Goal: Task Accomplishment & Management: Use online tool/utility

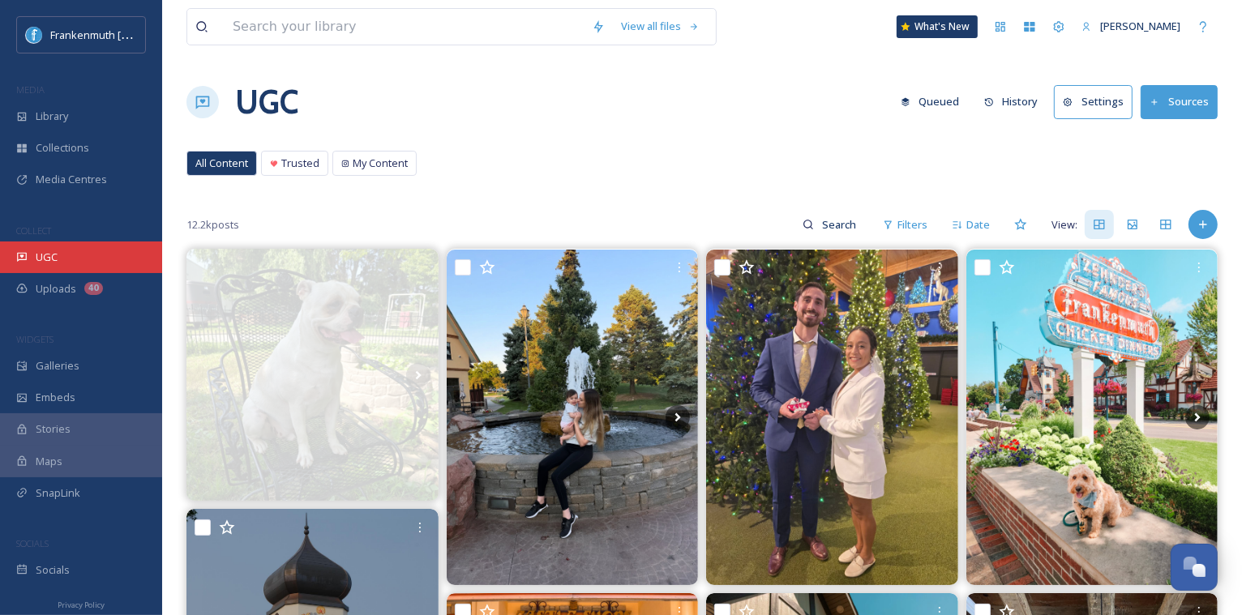
click at [135, 252] on div "UGC" at bounding box center [81, 258] width 162 height 32
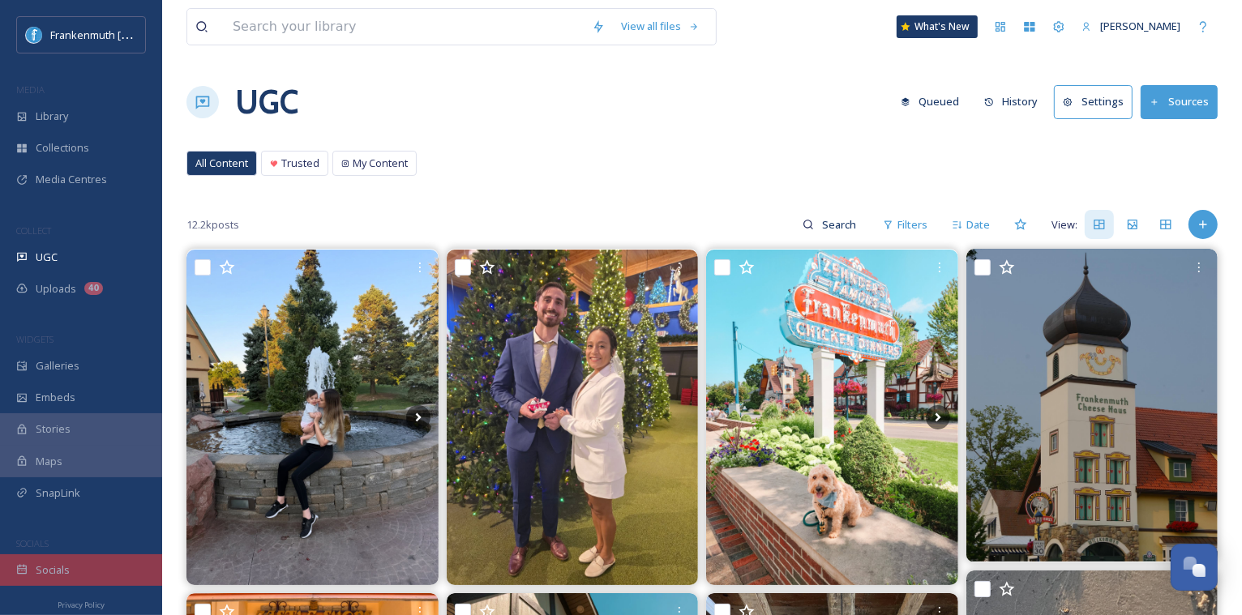
click at [111, 554] on div "Socials" at bounding box center [81, 570] width 162 height 32
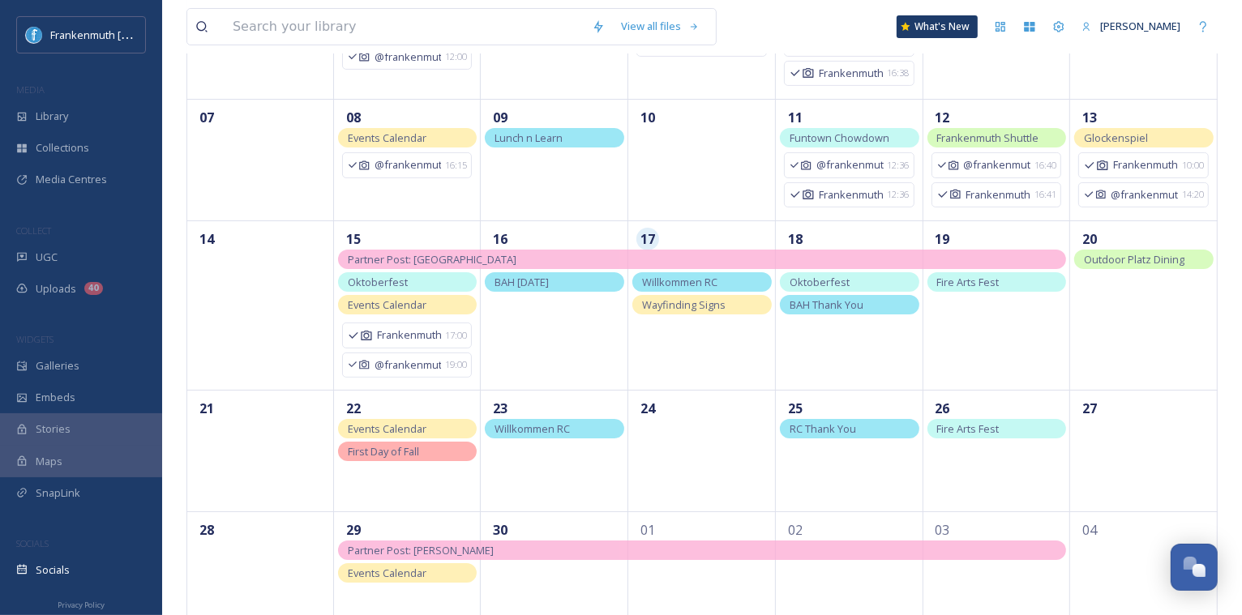
scroll to position [268, 0]
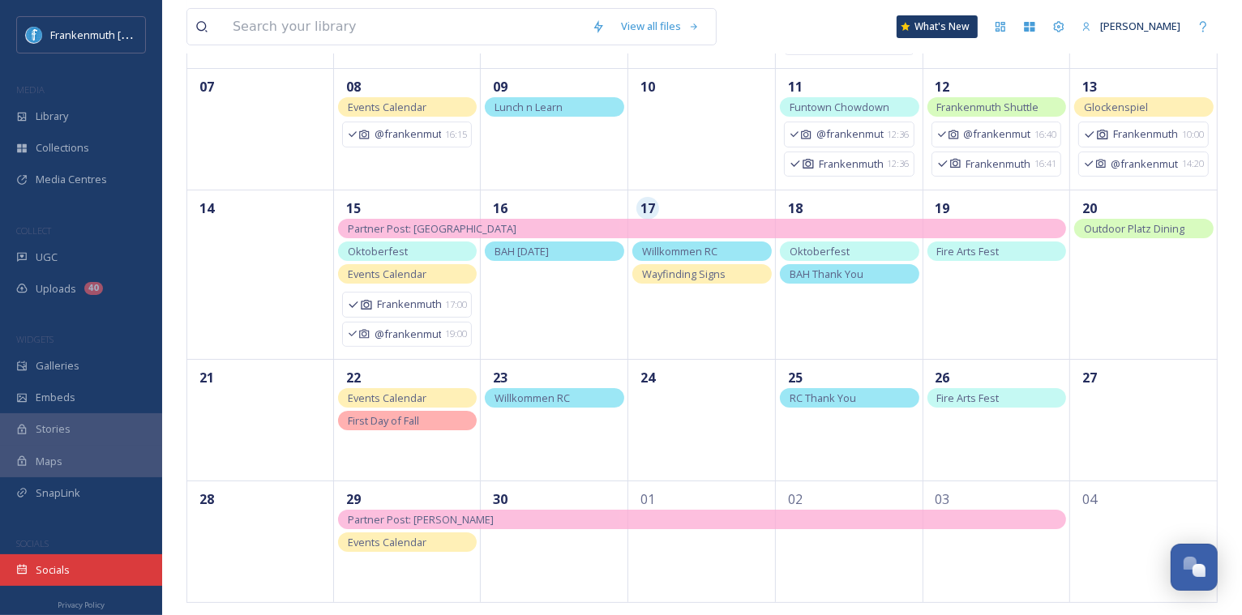
click at [76, 555] on div "Socials" at bounding box center [81, 570] width 162 height 32
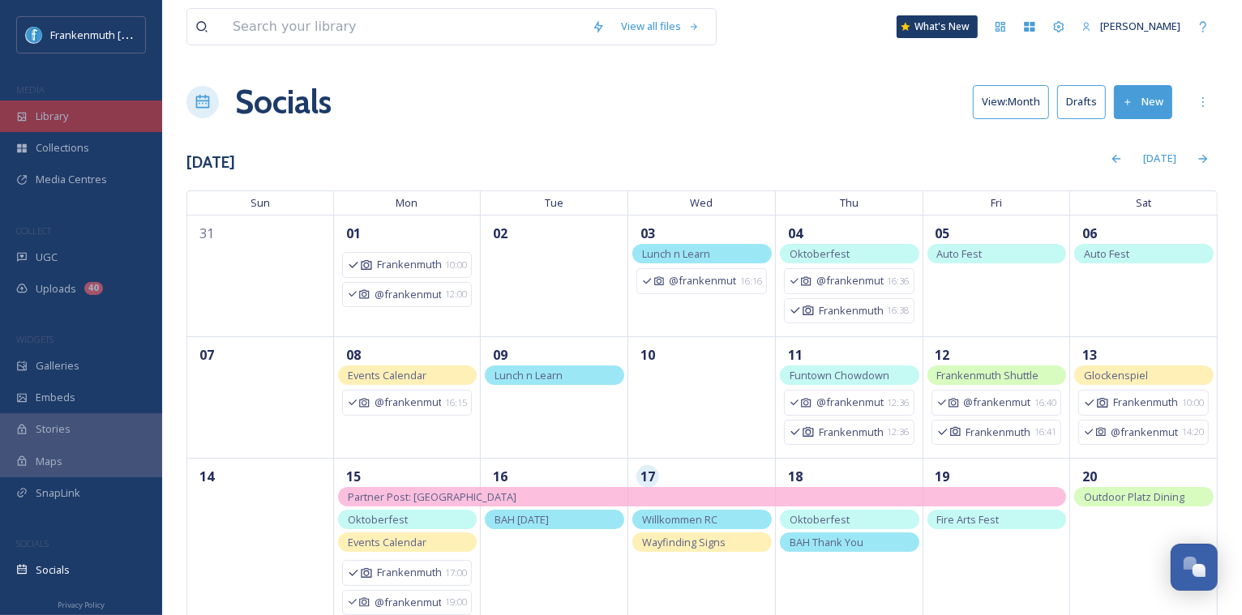
click at [123, 109] on div "Library" at bounding box center [81, 117] width 162 height 32
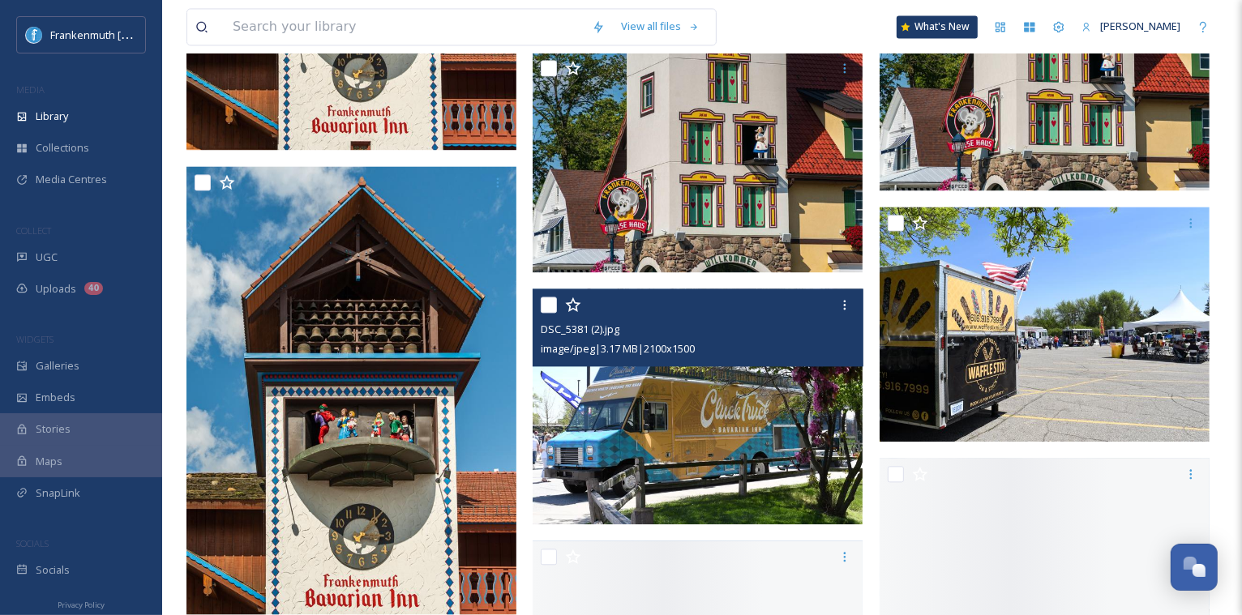
scroll to position [3255, 0]
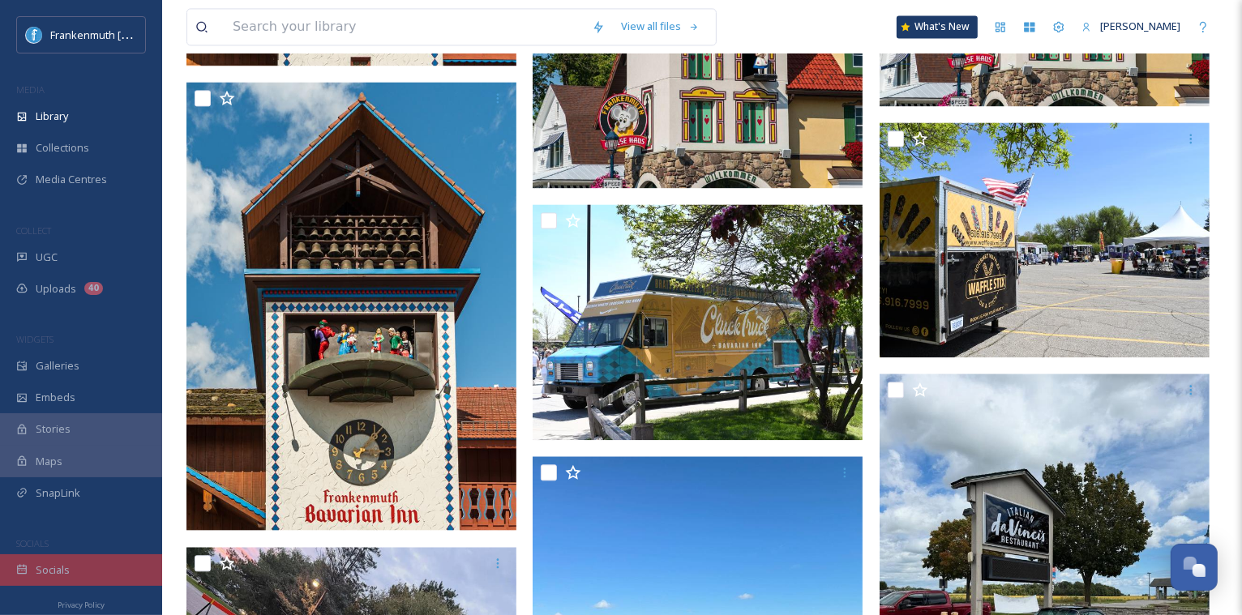
click at [107, 559] on div "Socials" at bounding box center [81, 570] width 162 height 32
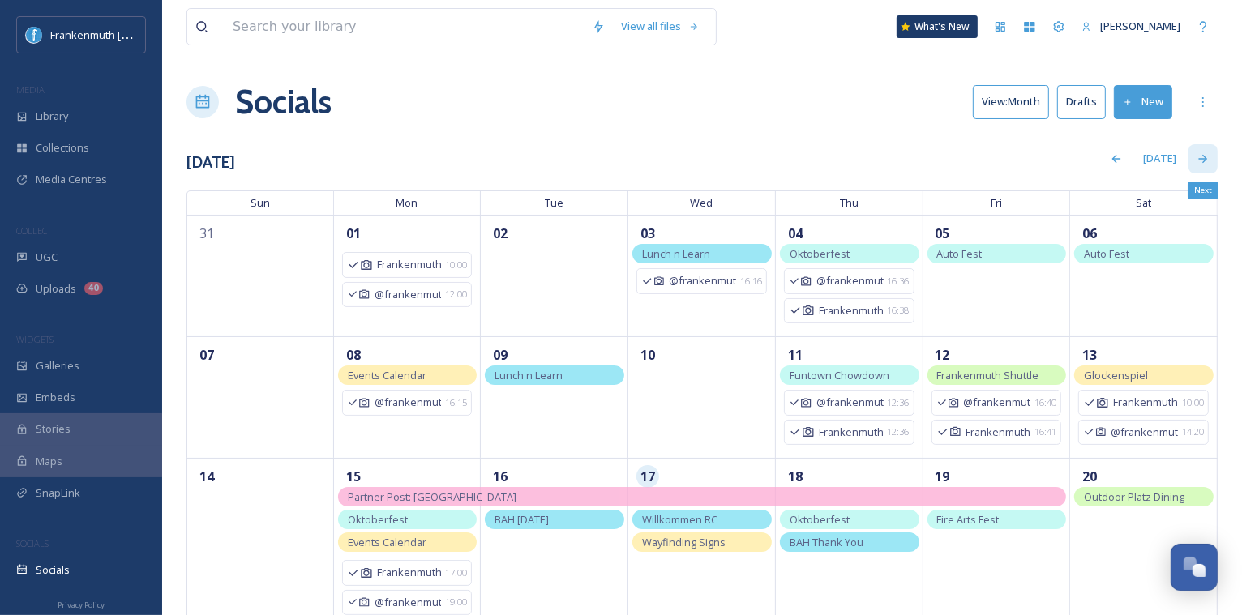
click at [1207, 152] on icon at bounding box center [1202, 158] width 13 height 13
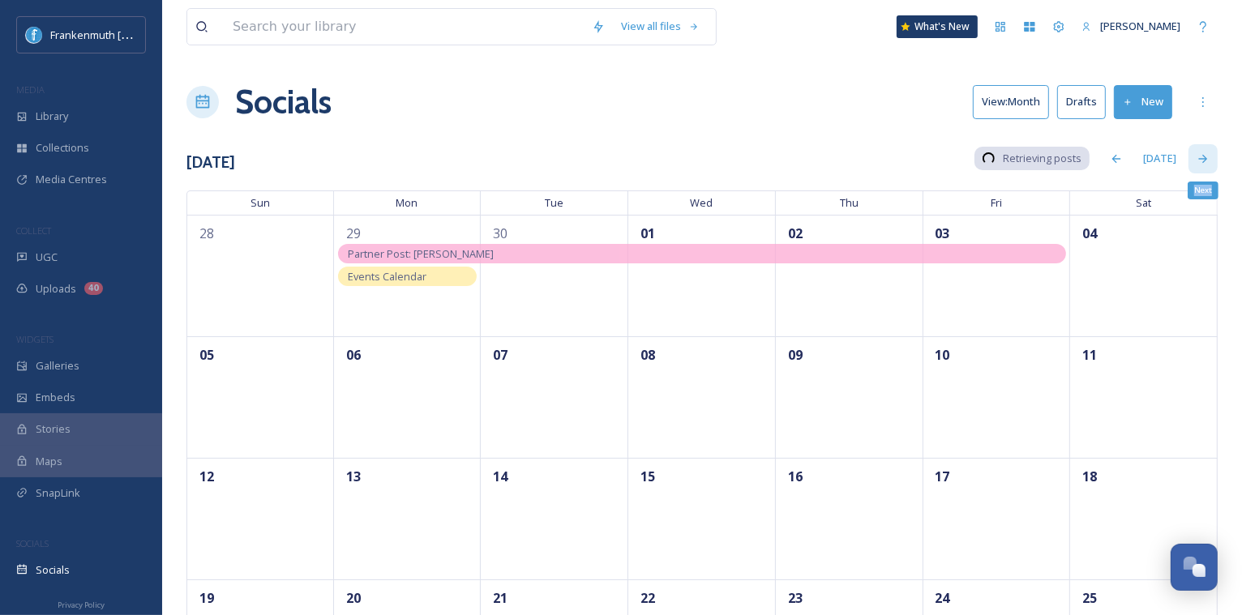
click at [1207, 152] on icon at bounding box center [1202, 158] width 13 height 13
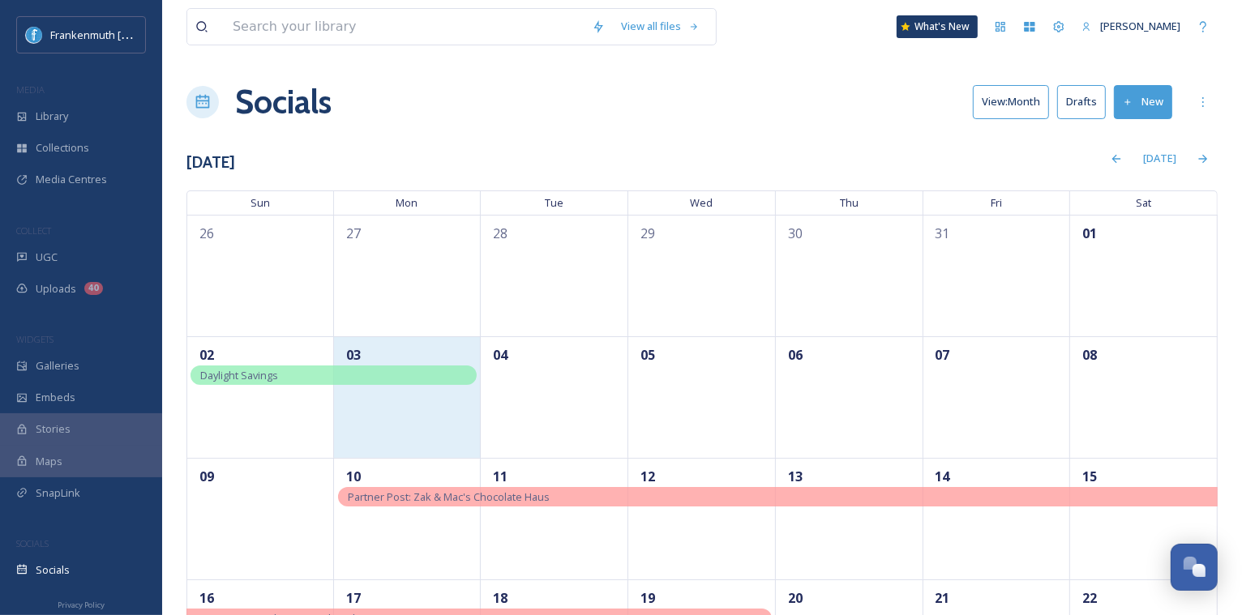
click at [443, 416] on div "03" at bounding box center [408, 397] width 148 height 122
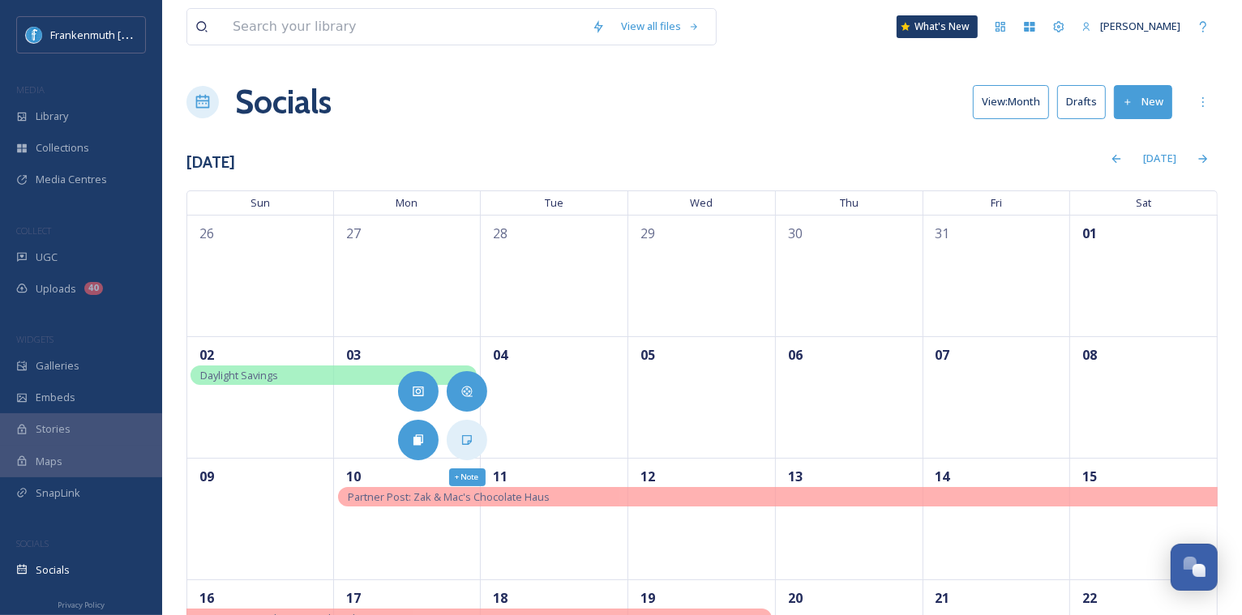
click at [465, 447] on div "+ Note" at bounding box center [467, 440] width 41 height 41
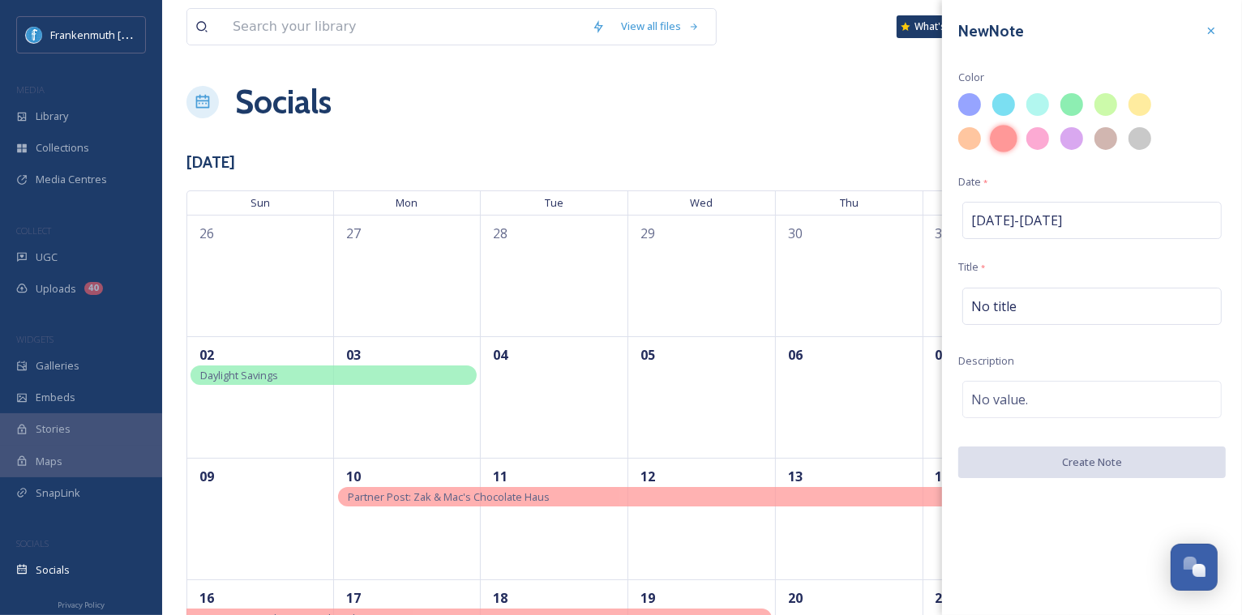
click at [1007, 139] on div at bounding box center [1004, 139] width 28 height 28
click at [1213, 20] on div at bounding box center [1210, 30] width 29 height 29
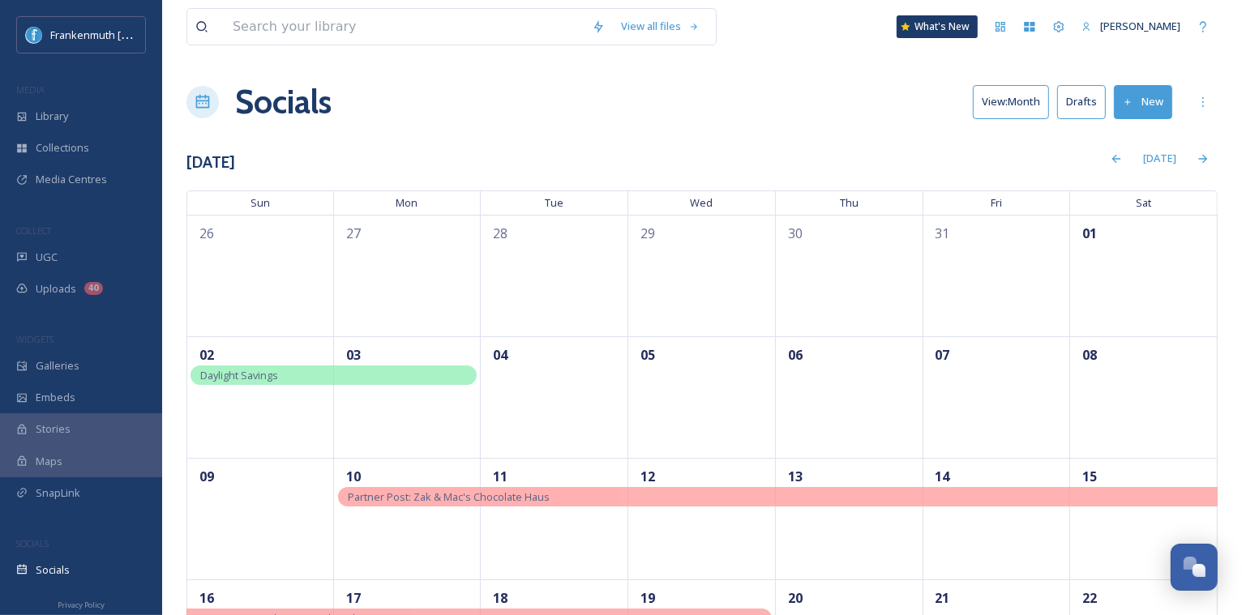
click at [837, 81] on div "Socials View: Month Drafts New" at bounding box center [701, 102] width 1031 height 49
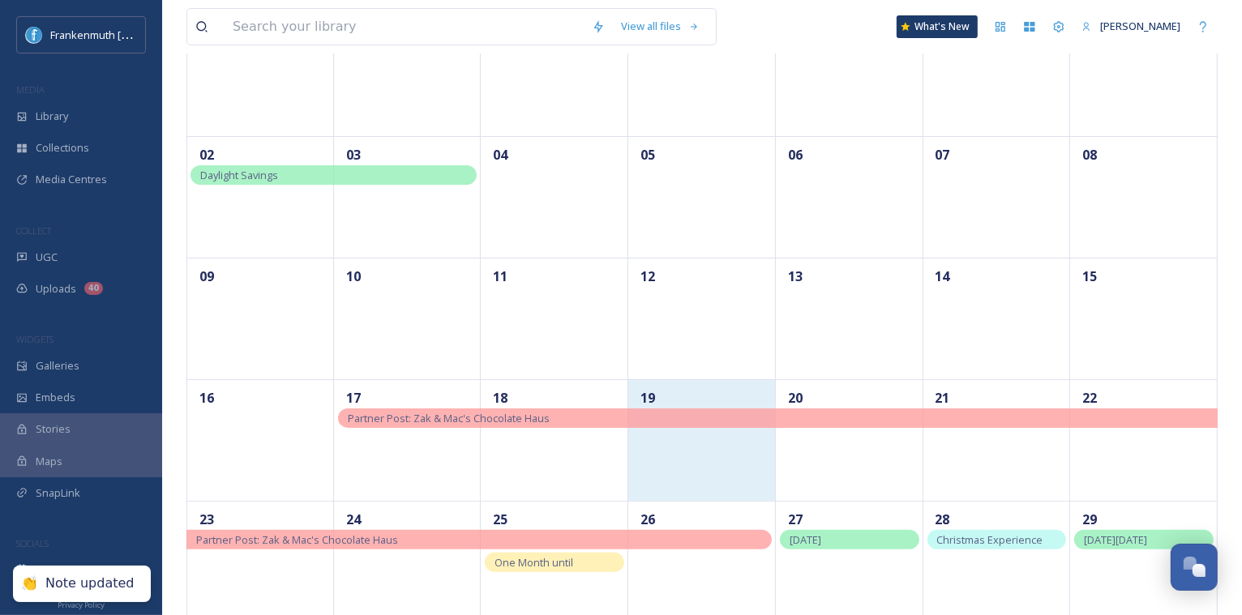
scroll to position [112, 0]
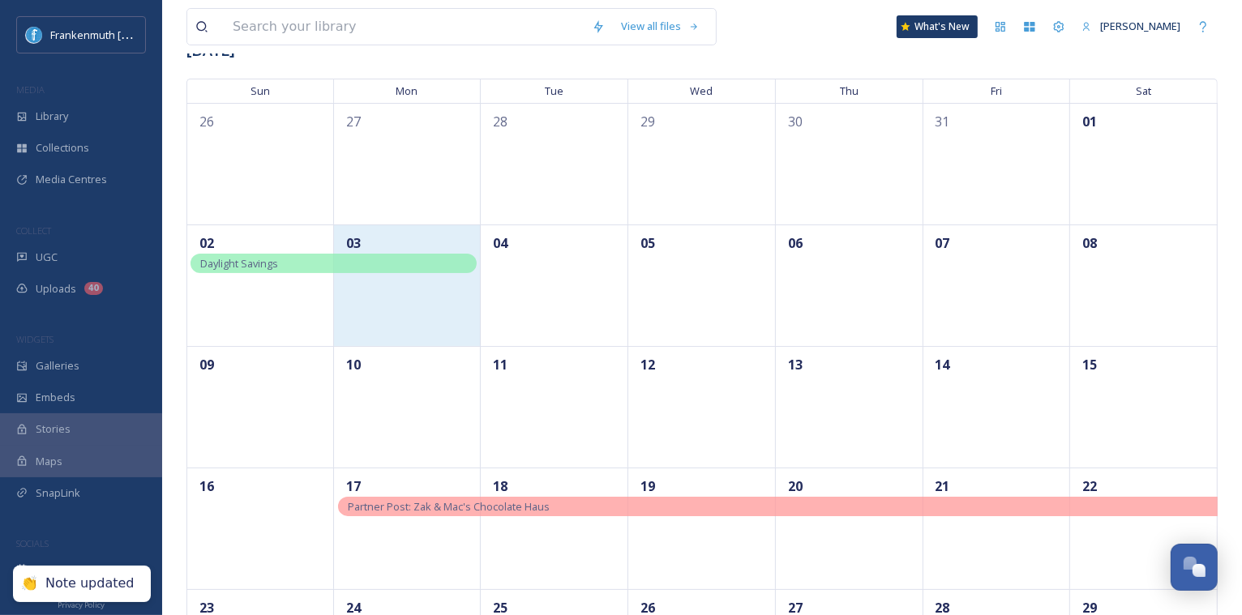
click at [432, 314] on div "03" at bounding box center [408, 286] width 148 height 122
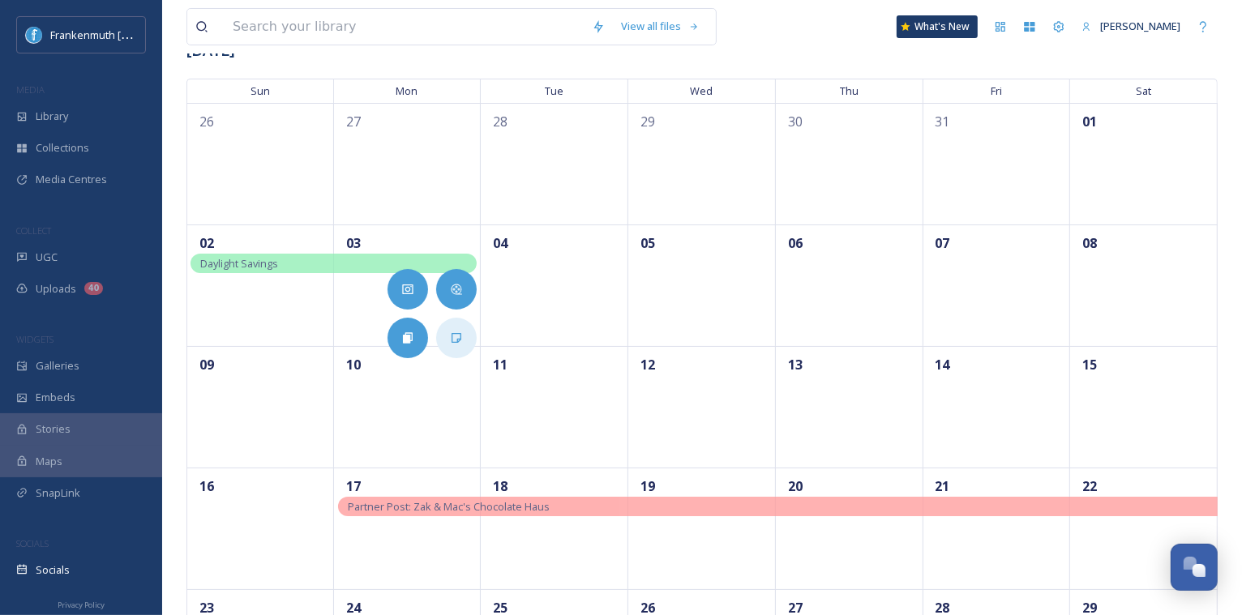
click at [458, 333] on icon at bounding box center [457, 338] width 10 height 10
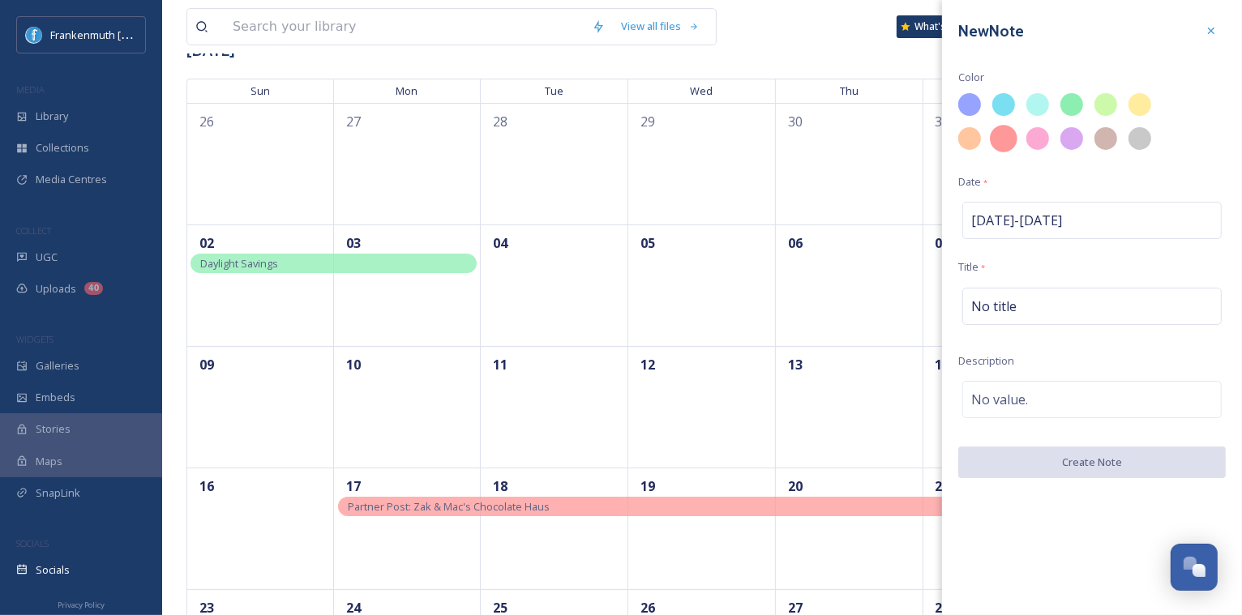
click at [1004, 143] on div at bounding box center [1004, 139] width 28 height 28
click at [991, 298] on span "No title" at bounding box center [993, 306] width 45 height 19
click at [991, 298] on input at bounding box center [1092, 306] width 268 height 37
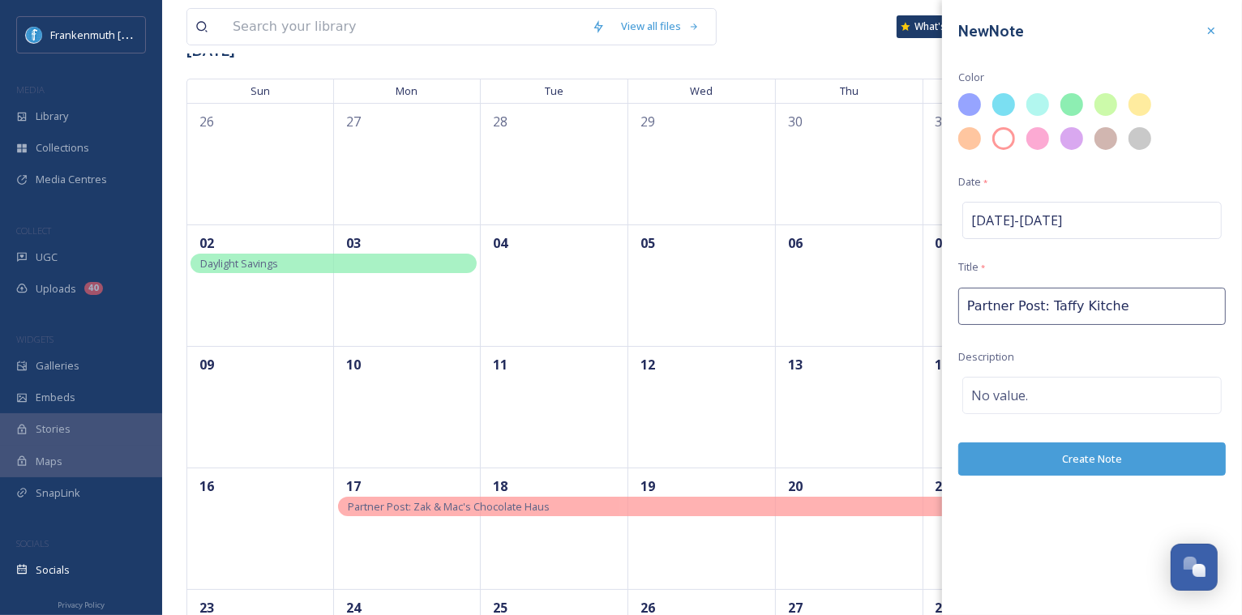
type input "Partner Post: Taffy Kitchen"
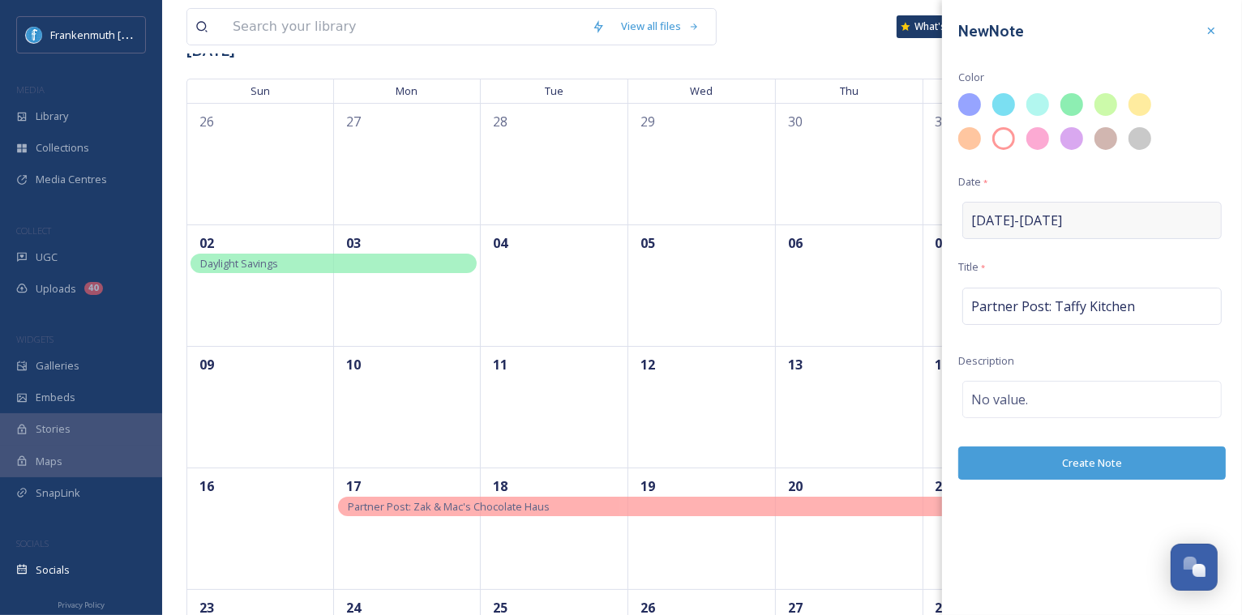
click at [1003, 216] on span "[DATE] - [DATE]" at bounding box center [1016, 220] width 91 height 19
select select "10"
select select "2025"
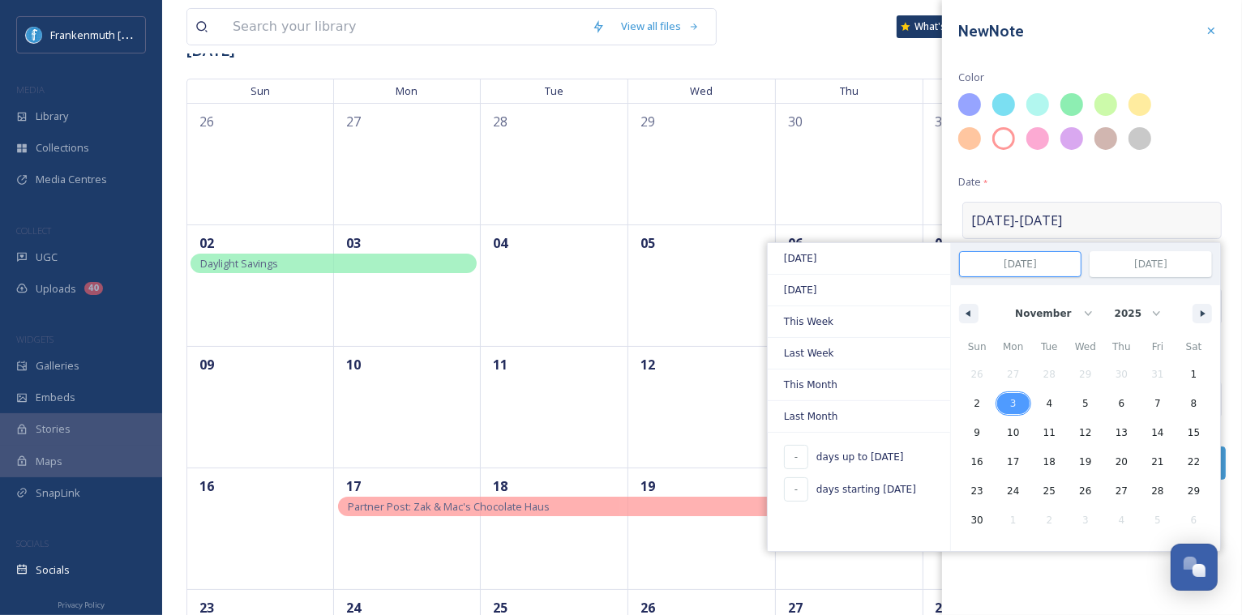
click at [1011, 406] on span "3" at bounding box center [1013, 403] width 6 height 29
click at [1075, 430] on span "12" at bounding box center [1086, 432] width 36 height 21
type input "[DATE]"
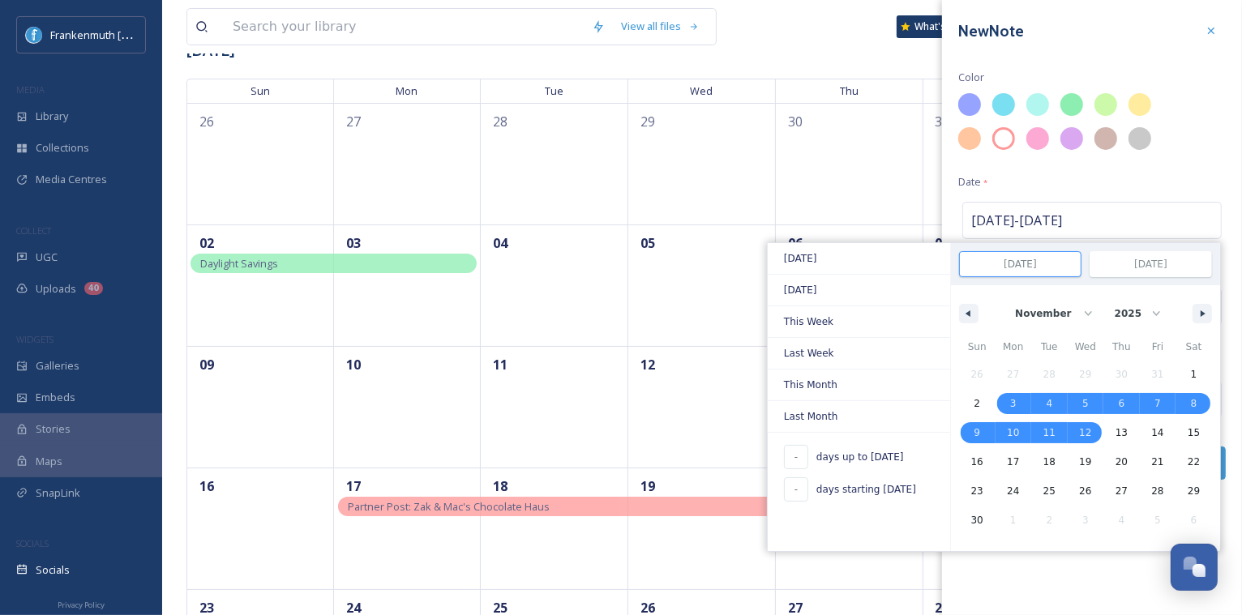
click at [1091, 567] on div "New Note Color Date * [DATE] - [DATE] [DATE] [DATE] This Week Last Week This Mo…" at bounding box center [1092, 307] width 300 height 615
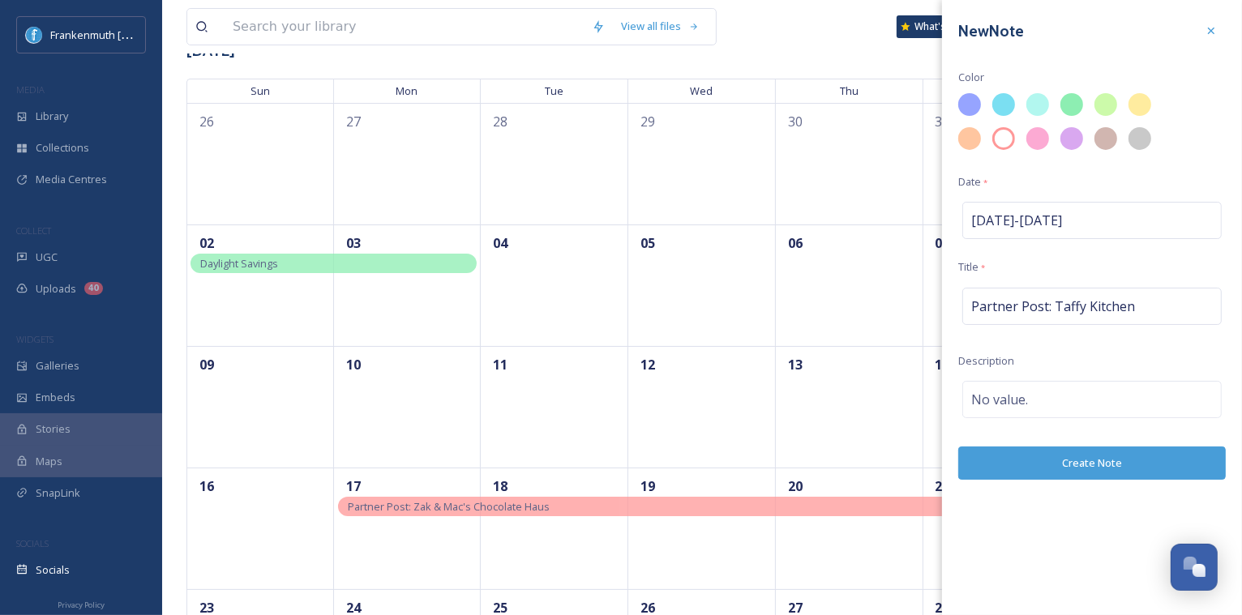
click at [1103, 462] on button "Create Note" at bounding box center [1092, 463] width 268 height 33
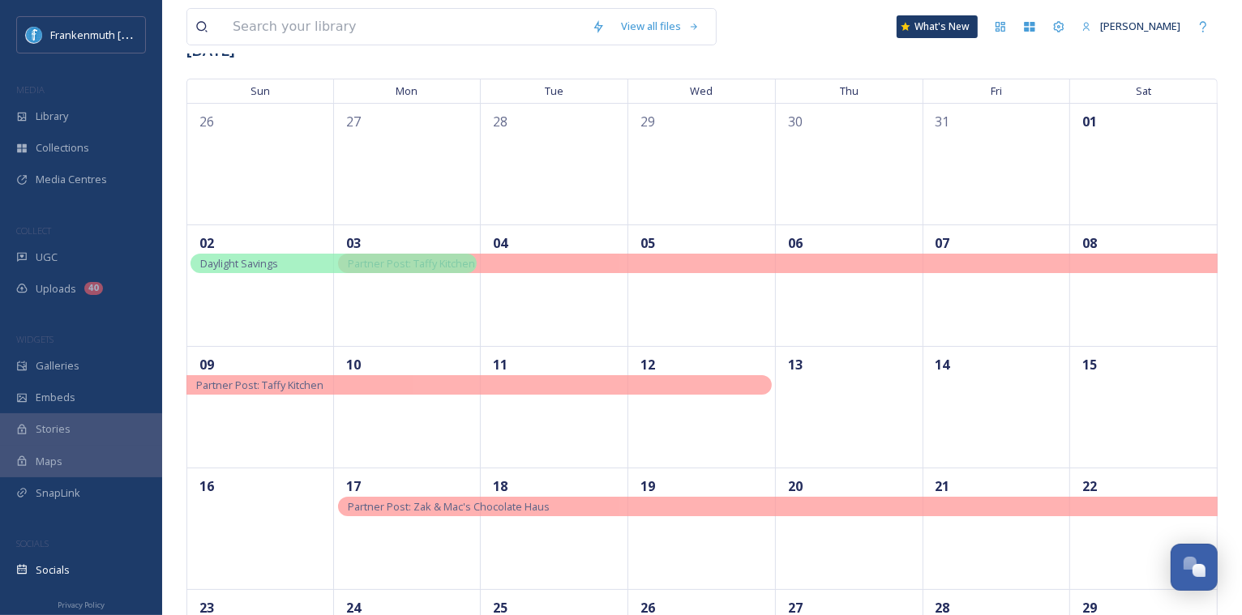
click at [304, 268] on div "Daylight Savings" at bounding box center [333, 263] width 286 height 19
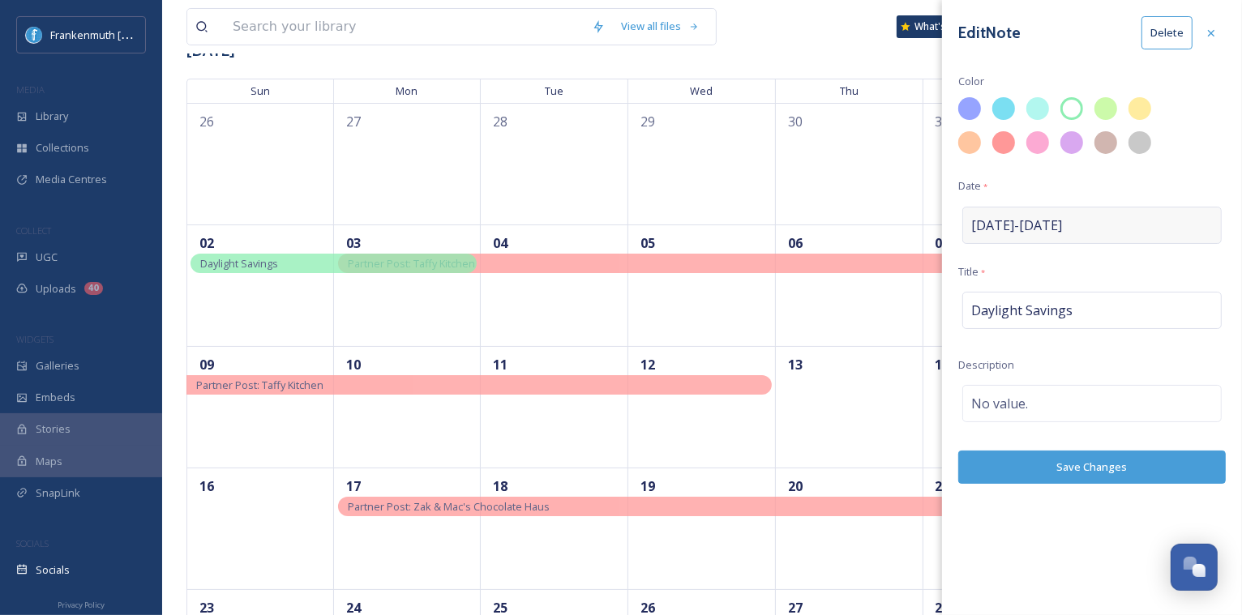
click at [1068, 208] on div "[DATE] - [DATE]" at bounding box center [1091, 225] width 259 height 37
select select "10"
select select "2025"
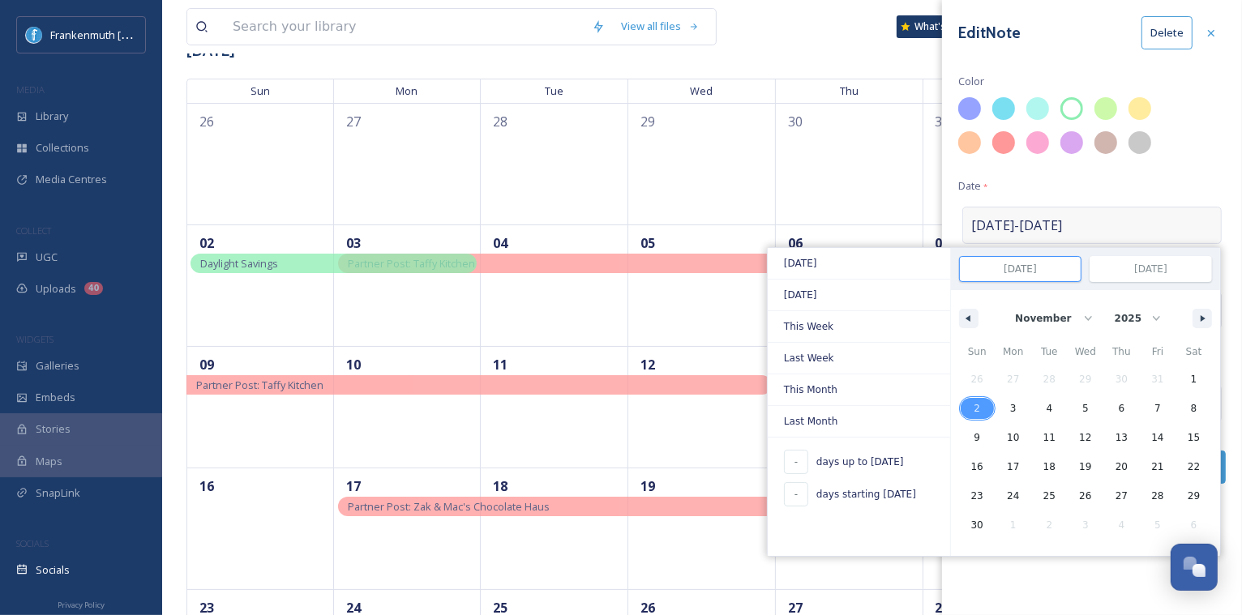
click at [984, 404] on span "2" at bounding box center [977, 408] width 36 height 21
click at [1149, 186] on div "Edit Note Delete Color Date * [DATE] - [DATE] [DATE] [DATE] This Week Last Week…" at bounding box center [1092, 250] width 300 height 500
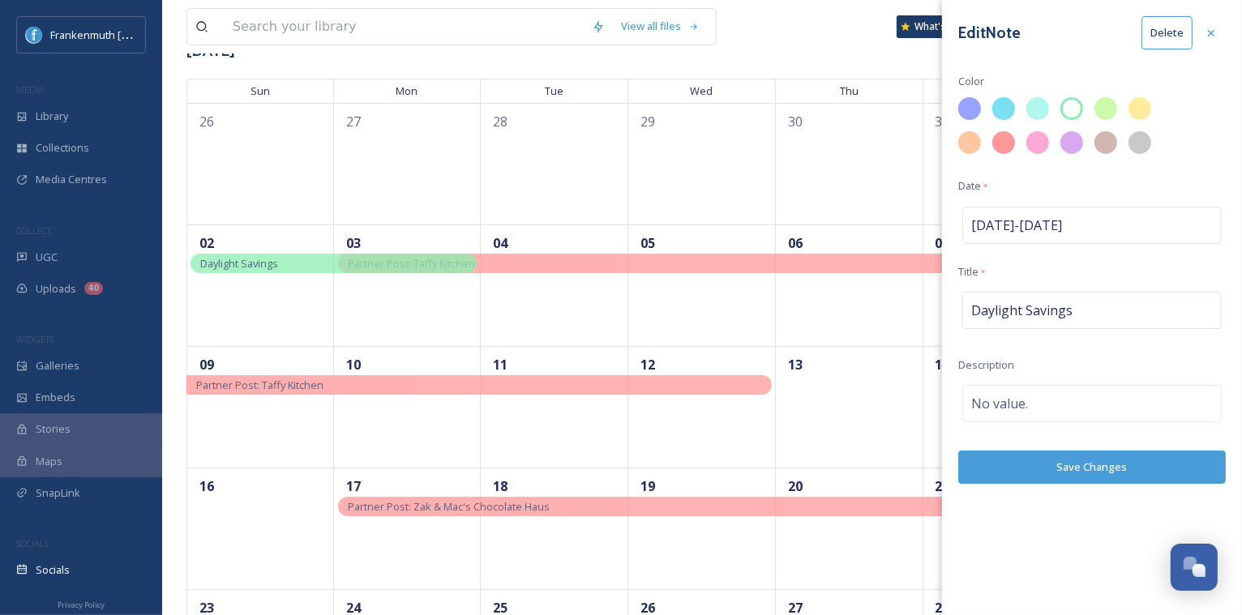
click at [1102, 482] on div "Edit Note Delete Color Date * [DATE] - [DATE] Title * Daylight Savings Descript…" at bounding box center [1092, 250] width 300 height 500
click at [1102, 470] on button "Save Changes" at bounding box center [1092, 467] width 268 height 33
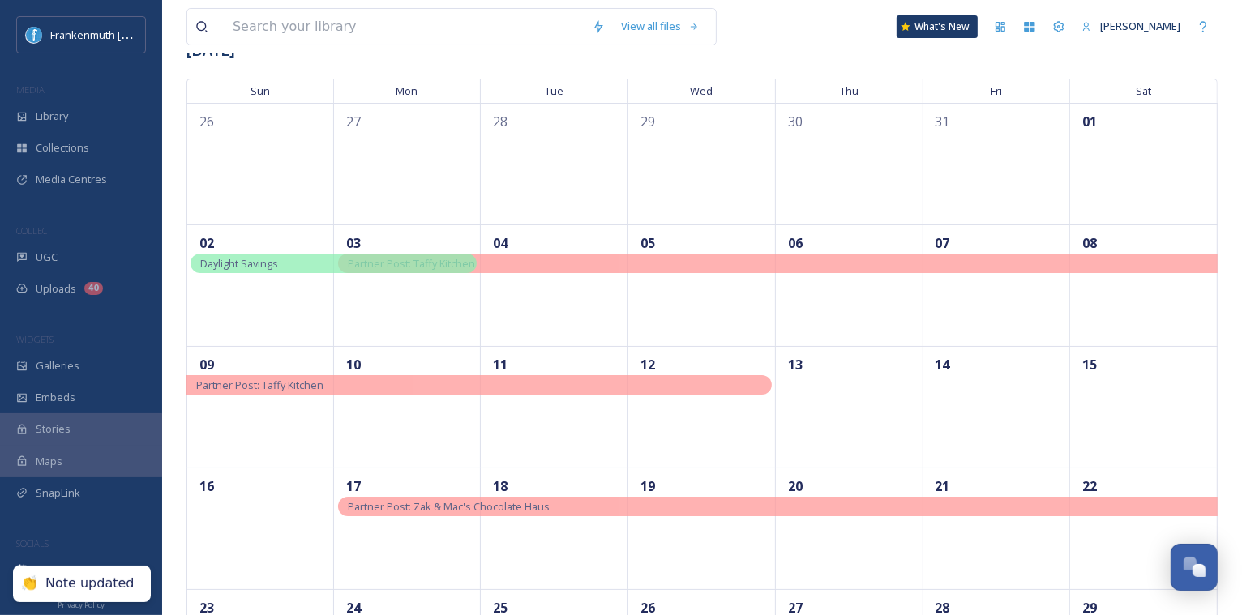
click at [283, 257] on div "Daylight Savings" at bounding box center [333, 263] width 286 height 19
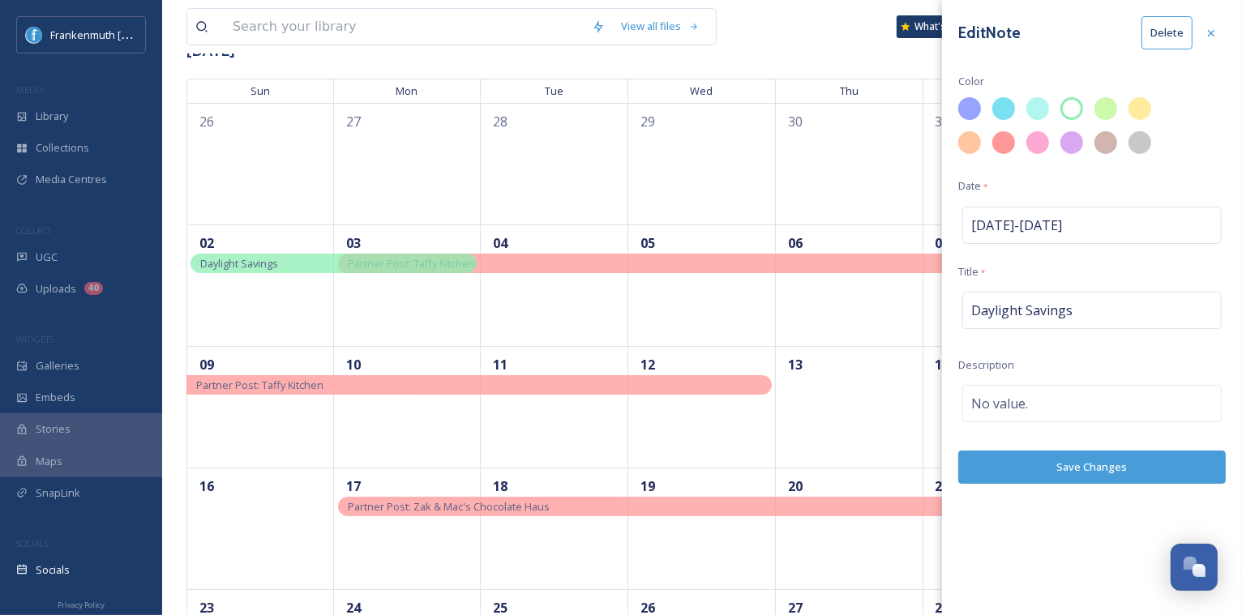
click at [1148, 41] on button "Delete" at bounding box center [1166, 32] width 51 height 33
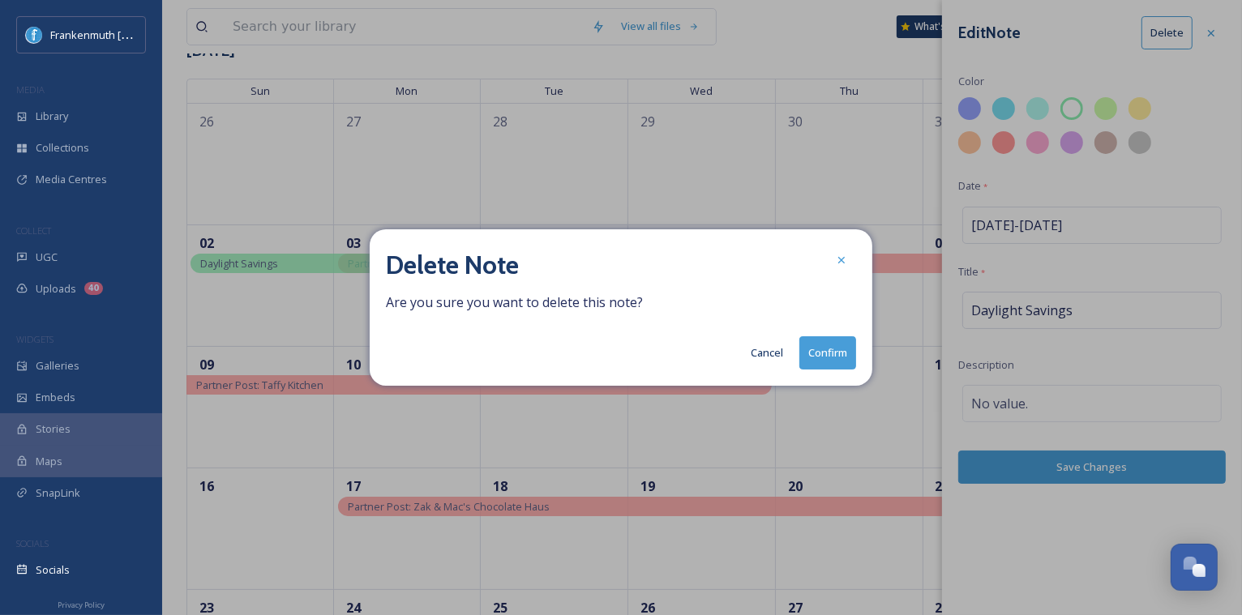
click at [837, 361] on button "Confirm" at bounding box center [827, 352] width 57 height 33
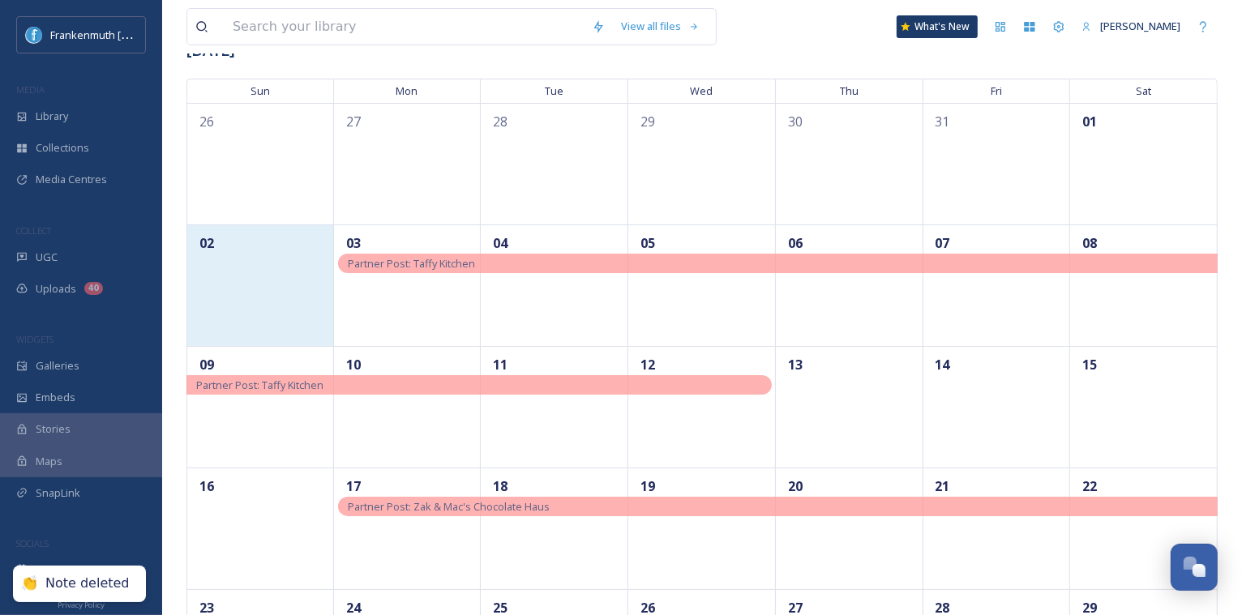
click at [278, 297] on div "02" at bounding box center [260, 286] width 148 height 122
click at [272, 276] on div "02" at bounding box center [260, 286] width 148 height 122
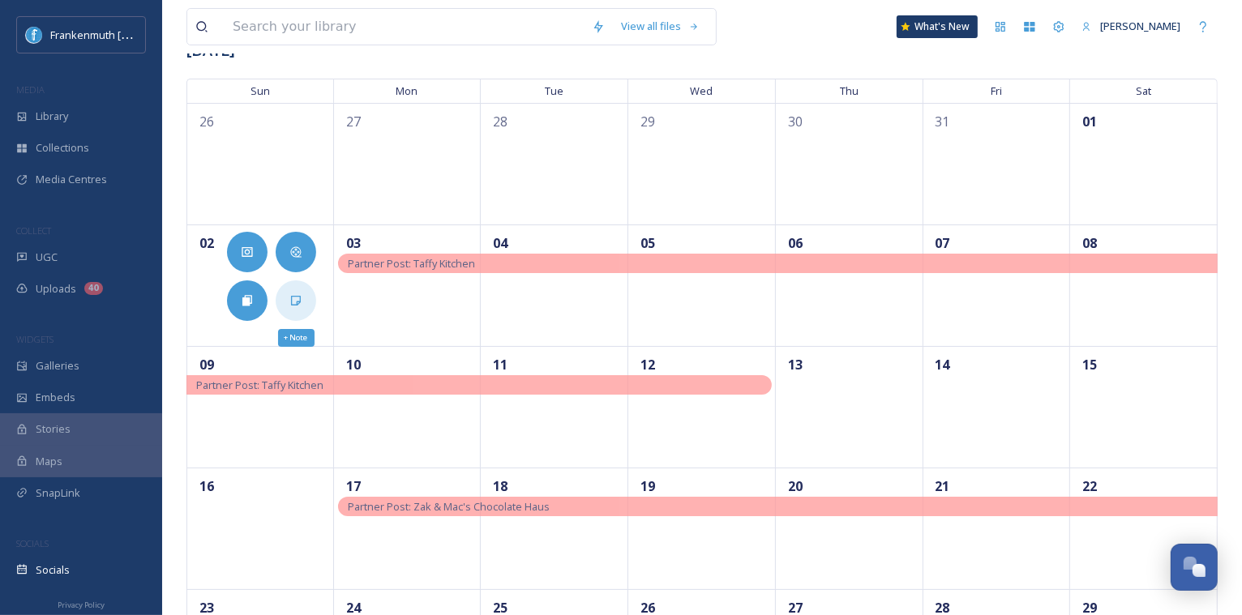
click at [302, 307] on div "+ Note" at bounding box center [296, 300] width 41 height 41
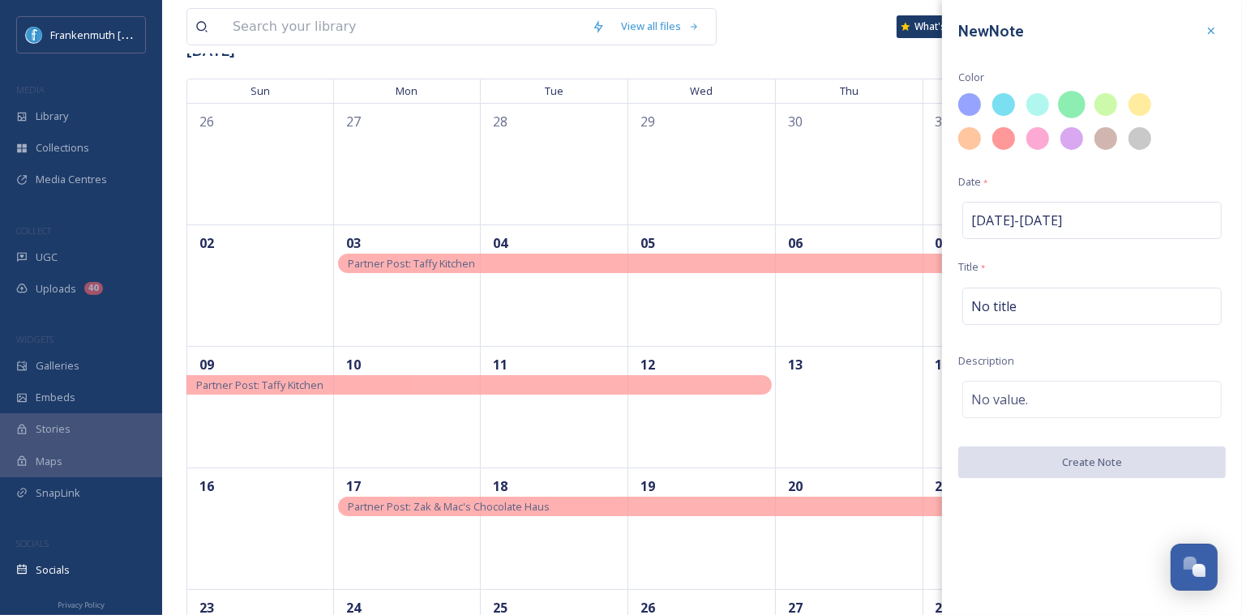
click at [1076, 105] on div at bounding box center [1072, 105] width 28 height 28
click at [981, 319] on div "No title" at bounding box center [1091, 306] width 259 height 37
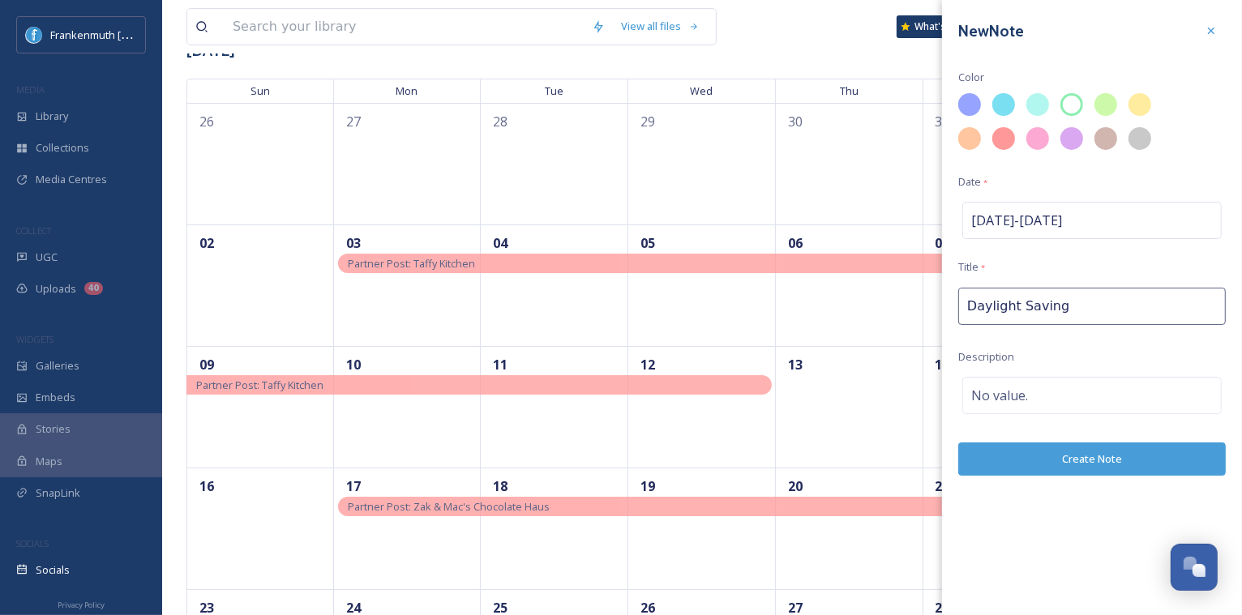
type input "Daylight Savings"
click at [1072, 464] on button "Create Note" at bounding box center [1092, 459] width 268 height 33
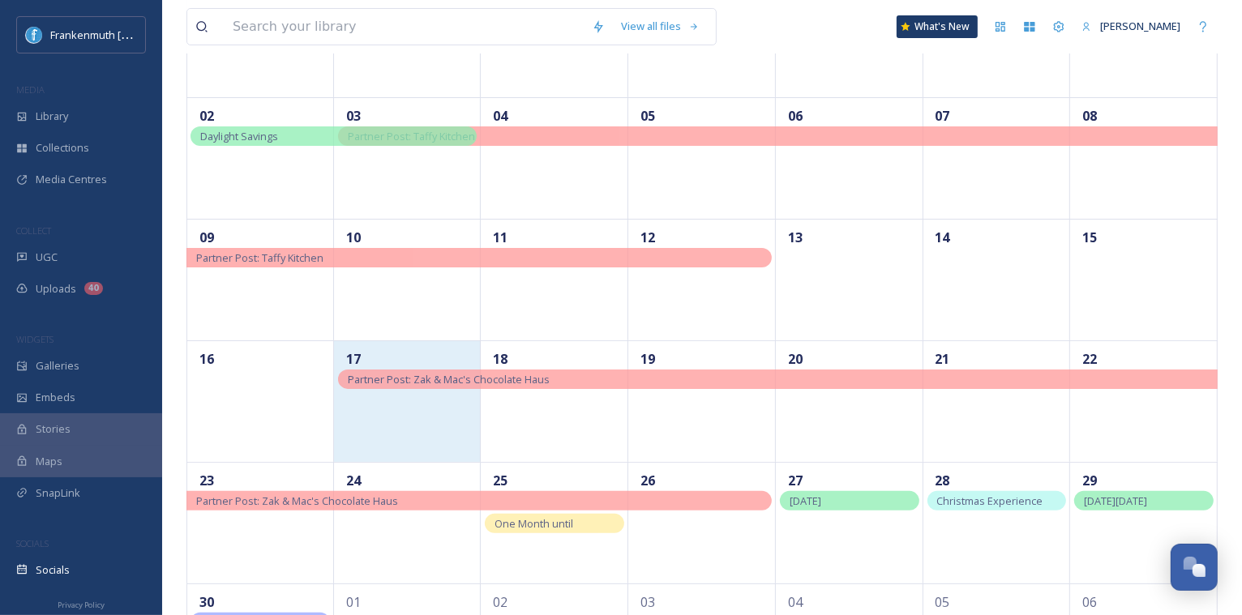
scroll to position [345, 0]
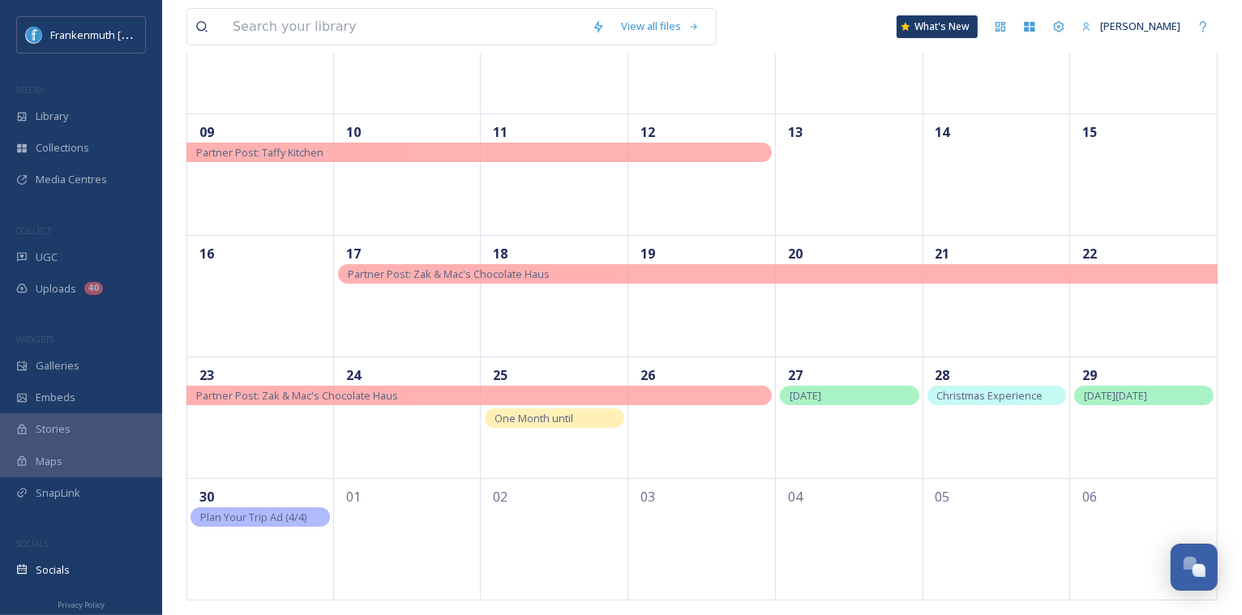
drag, startPoint x: 502, startPoint y: 267, endPoint x: 263, endPoint y: 28, distance: 337.6
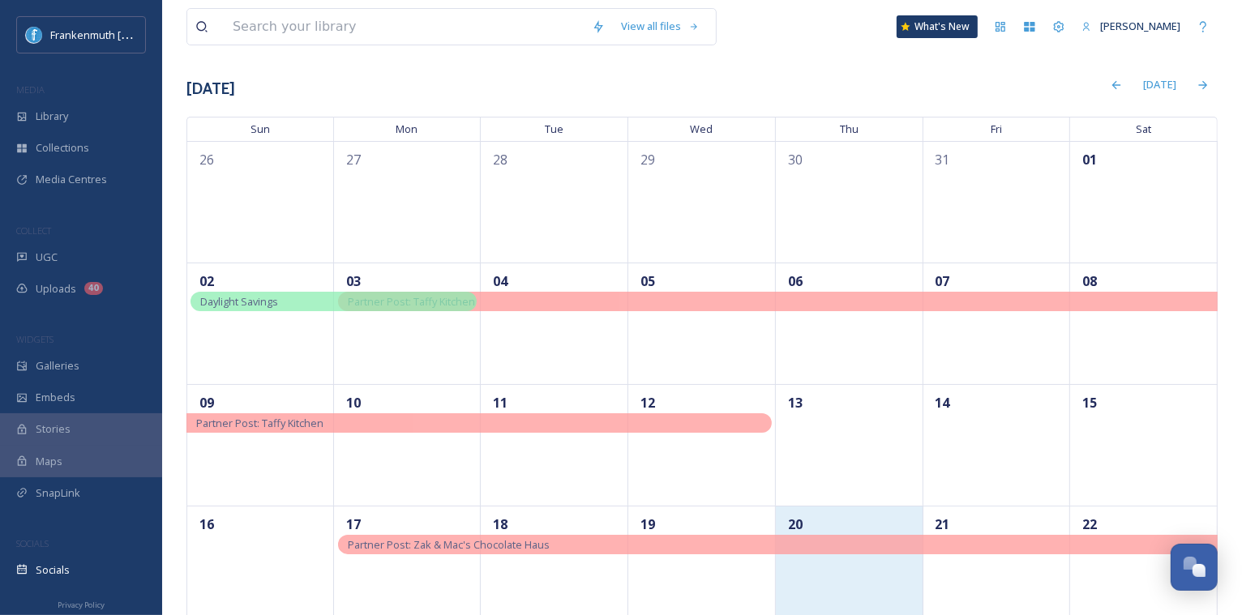
scroll to position [20, 0]
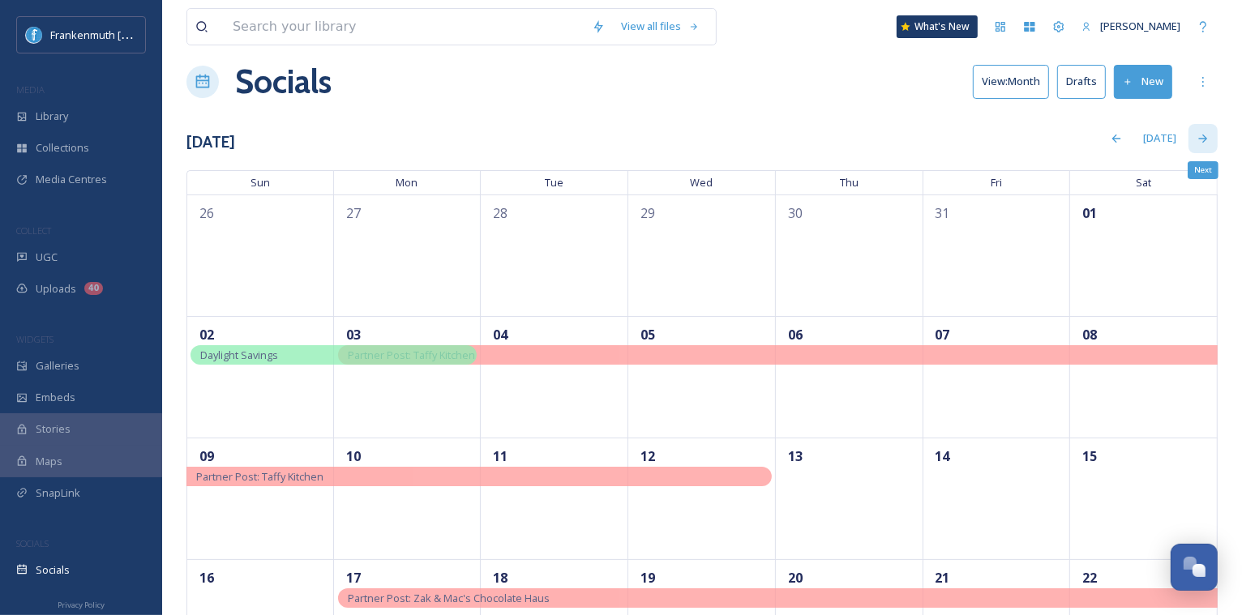
click at [1198, 142] on icon at bounding box center [1202, 138] width 13 height 13
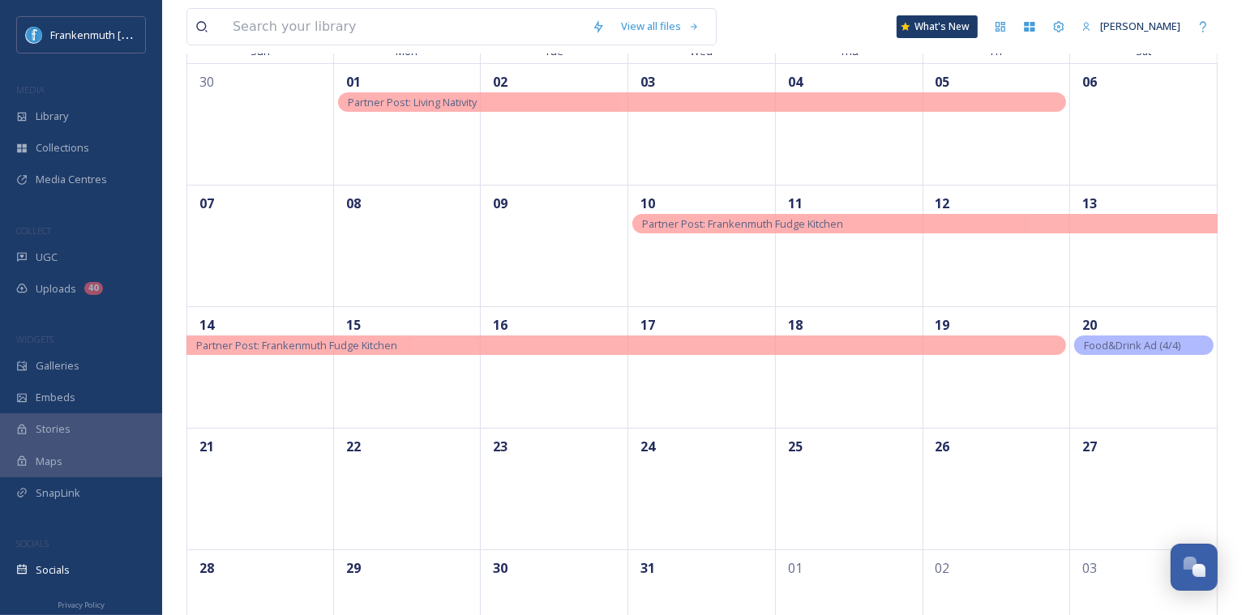
scroll to position [157, 0]
